Goal: Check status

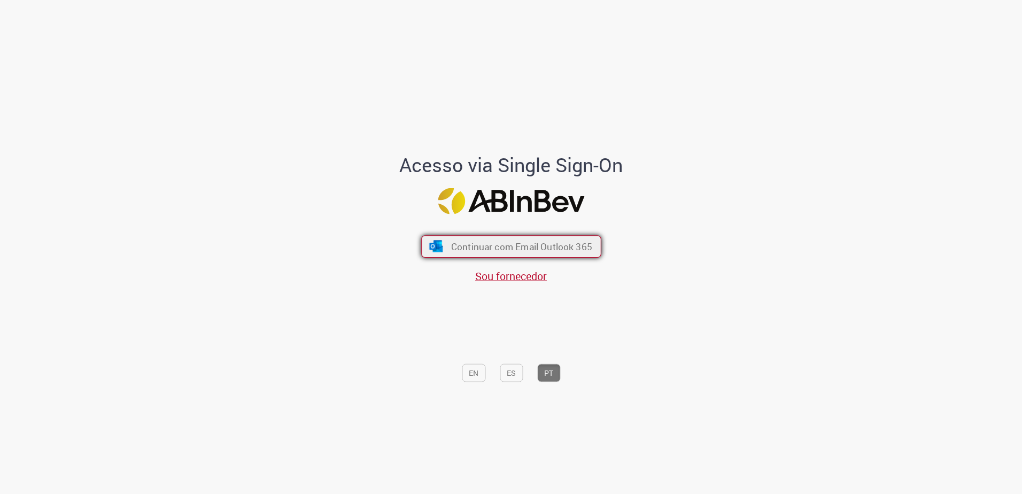
click at [467, 249] on span "Continuar com Email Outlook 365" at bounding box center [521, 246] width 141 height 12
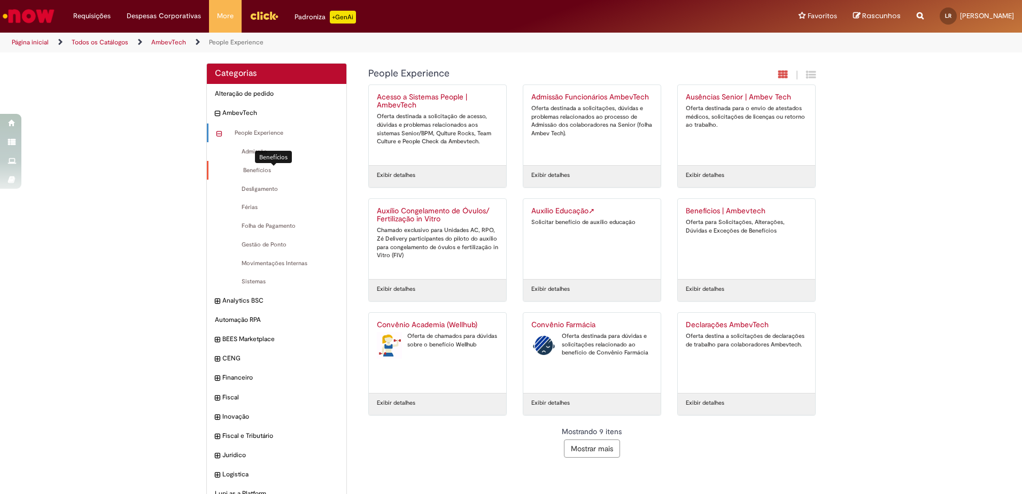
click at [283, 167] on span "Benefícios Itens" at bounding box center [277, 170] width 122 height 9
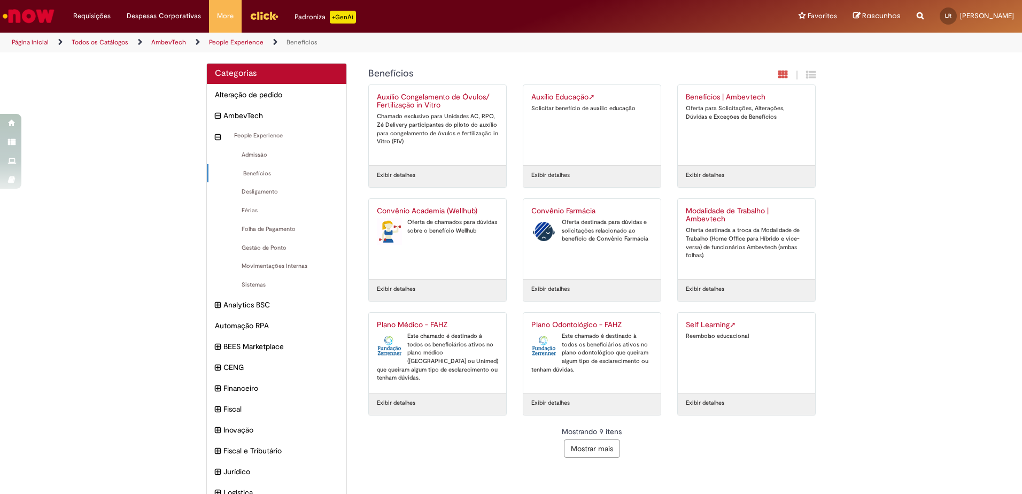
click at [705, 379] on div "Self Learning ➚ Reembolso educacional" at bounding box center [746, 353] width 121 height 64
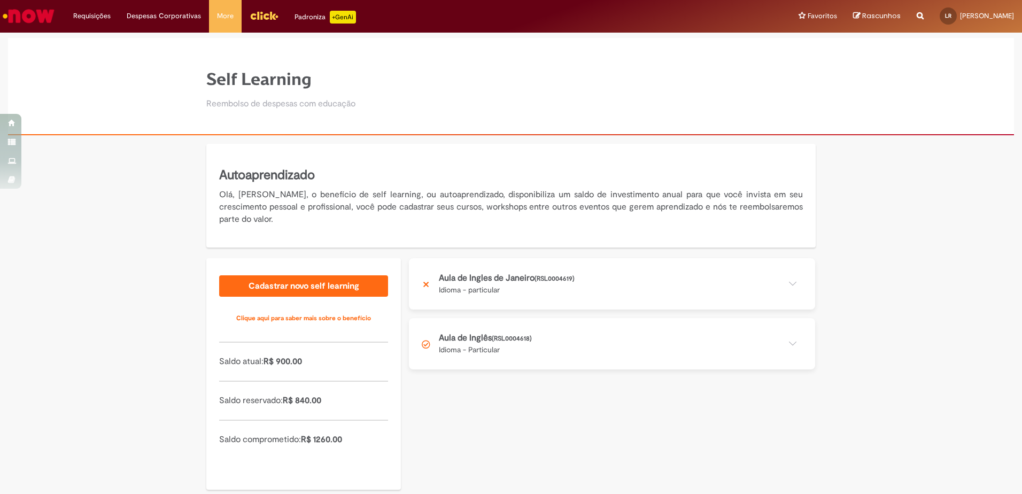
click at [651, 332] on button at bounding box center [612, 343] width 406 height 51
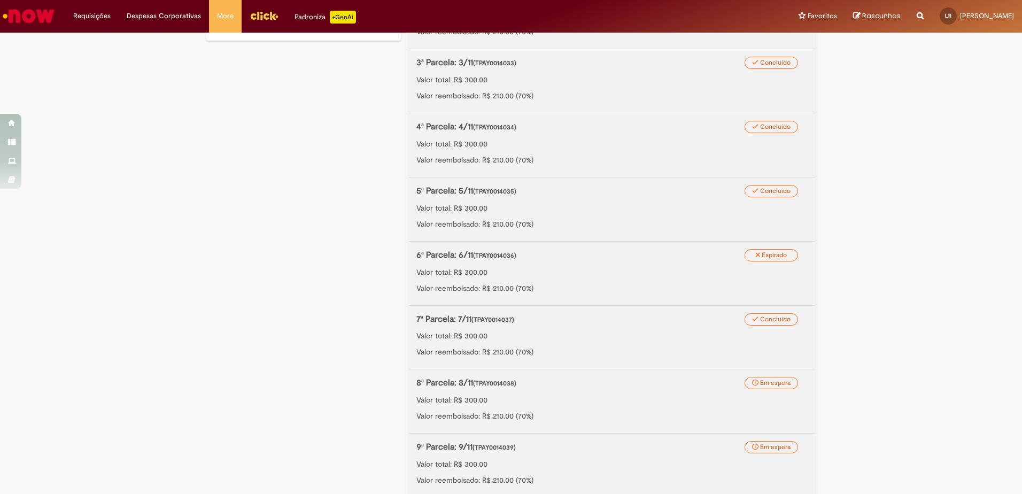
scroll to position [470, 0]
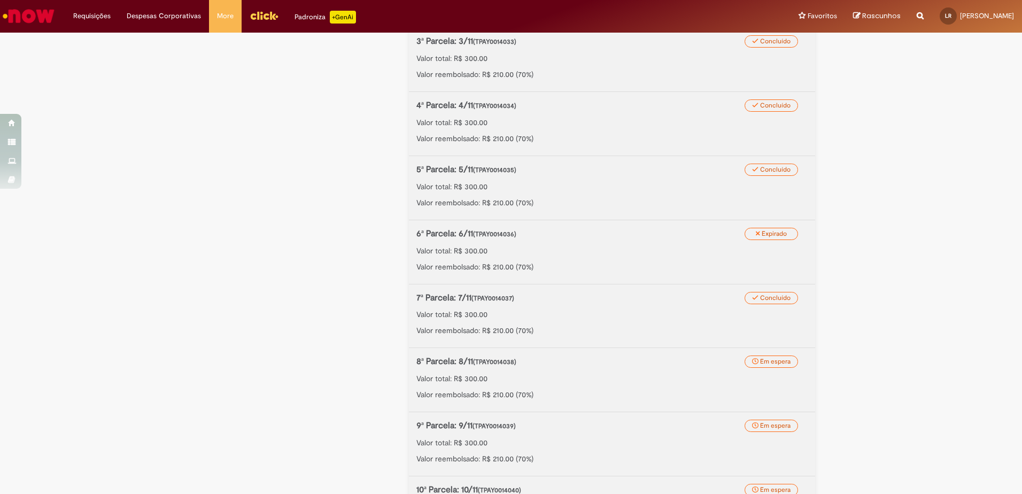
click at [502, 362] on span "(TPAY0014038)" at bounding box center [494, 362] width 43 height 9
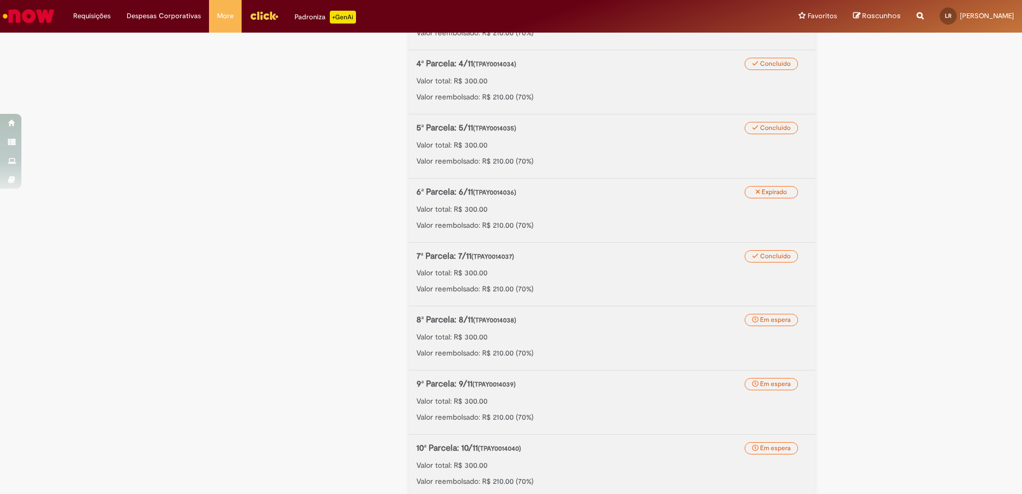
scroll to position [513, 0]
click at [761, 258] on span "Concluído" at bounding box center [775, 255] width 30 height 9
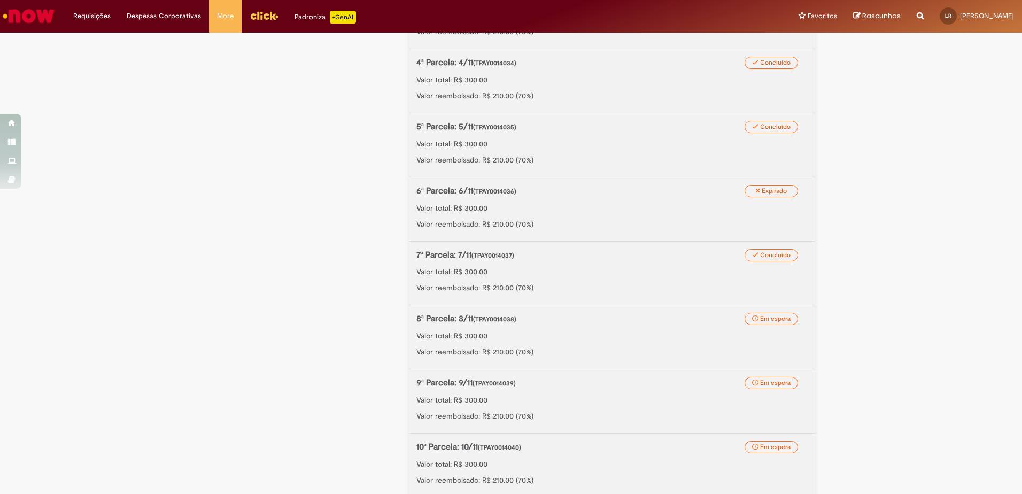
drag, startPoint x: 761, startPoint y: 258, endPoint x: 685, endPoint y: 274, distance: 77.6
click at [685, 274] on p "Valor total: R$ 300.00" at bounding box center [611, 271] width 391 height 11
